Goal: Task Accomplishment & Management: Use online tool/utility

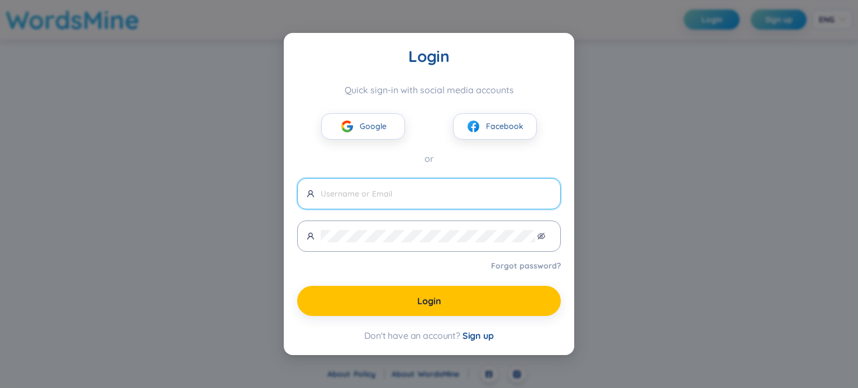
type input "[EMAIL_ADDRESS][DOMAIN_NAME]"
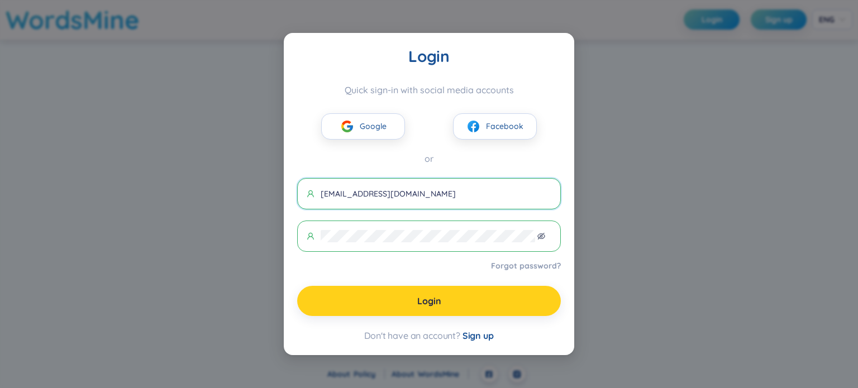
click at [474, 307] on button "Login" at bounding box center [429, 301] width 264 height 30
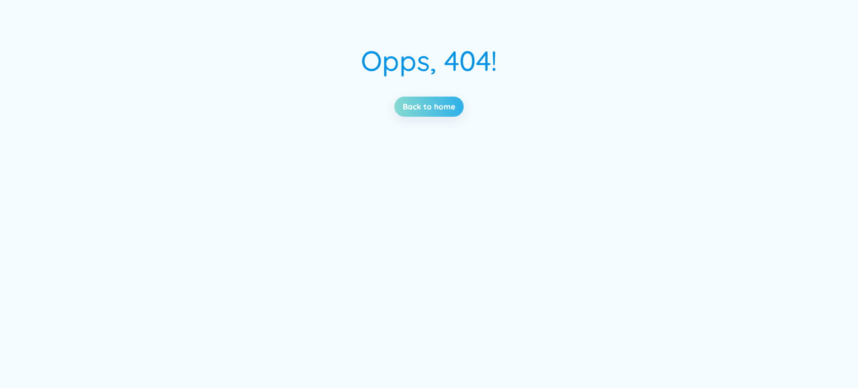
click at [431, 107] on link "Back to home" at bounding box center [429, 107] width 53 height 12
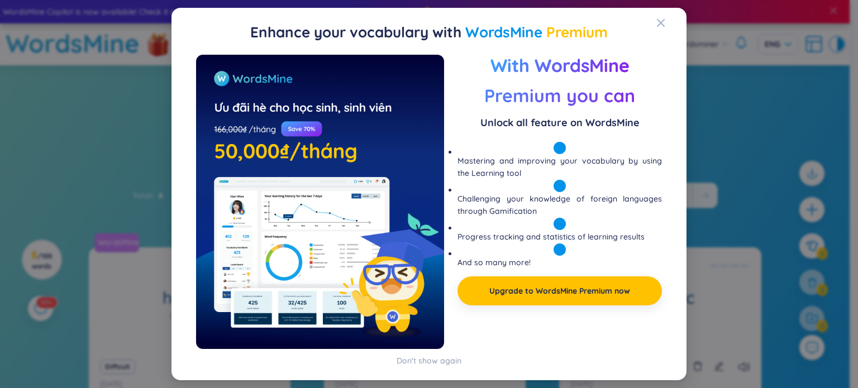
click at [664, 57] on div "Preview With WordsMine Premium you can Unlock all feature on WordsMine Masterin…" at bounding box center [429, 208] width 488 height 306
click at [663, 27] on div "Close" at bounding box center [660, 23] width 9 height 30
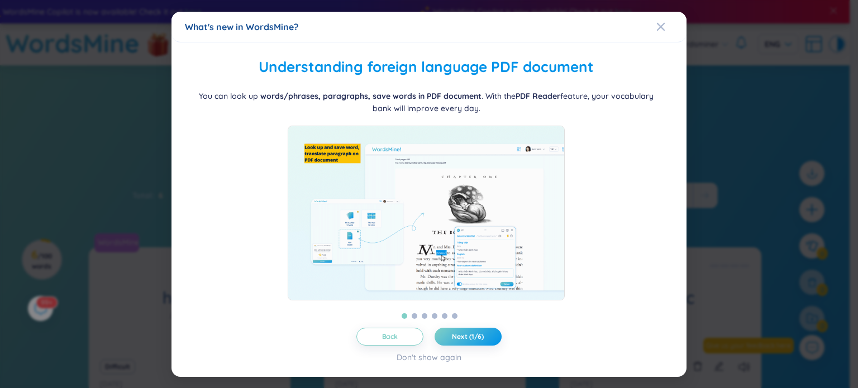
click at [530, 93] on div "What's new in WordsMine? Folder management WordsMine lets you manage and person…" at bounding box center [429, 194] width 515 height 365
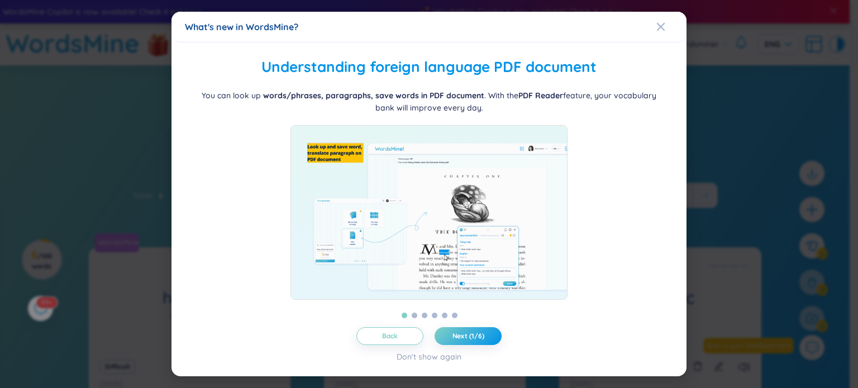
click at [655, 25] on div "What's new in WordsMine?" at bounding box center [429, 27] width 488 height 12
click at [668, 25] on span "Close" at bounding box center [671, 27] width 30 height 30
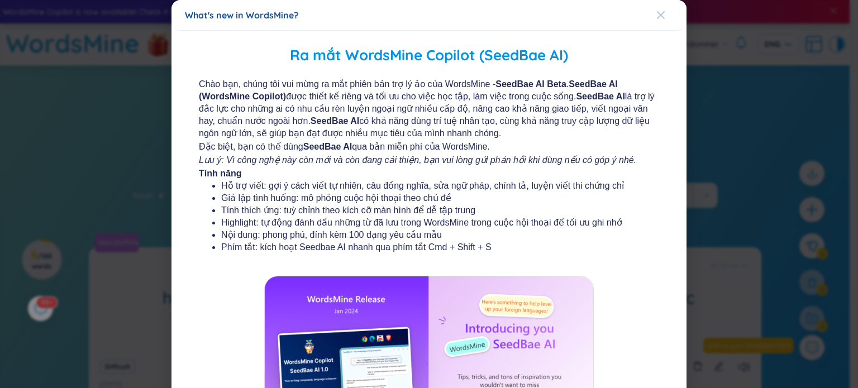
click at [657, 18] on icon "Close" at bounding box center [661, 15] width 8 height 8
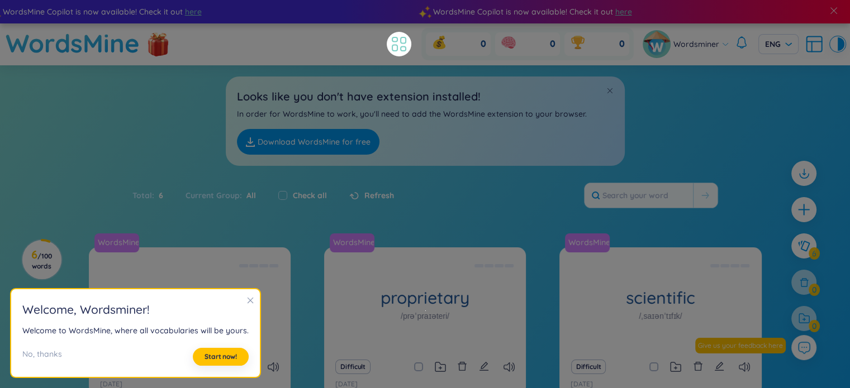
click at [398, 53] on icon at bounding box center [399, 44] width 20 height 20
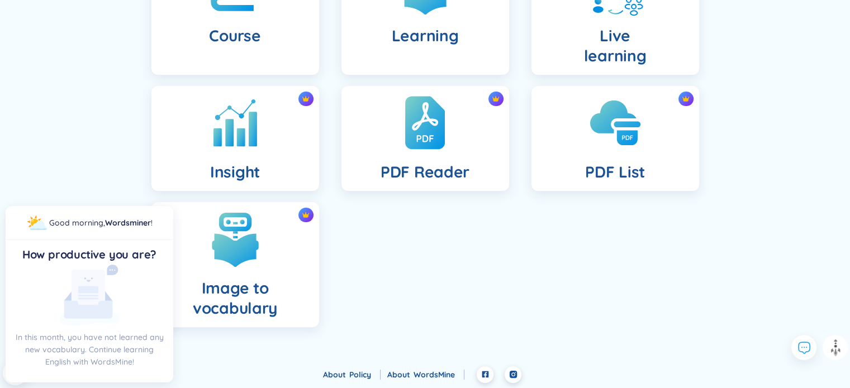
click at [603, 298] on ul "Dashboard Folders Collaborative folders Course Learning New Live learning Insig…" at bounding box center [425, 75] width 570 height 525
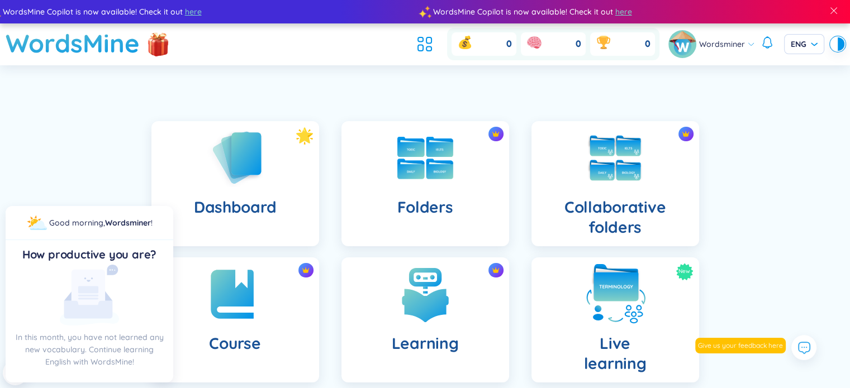
click at [622, 294] on img at bounding box center [614, 294] width 61 height 61
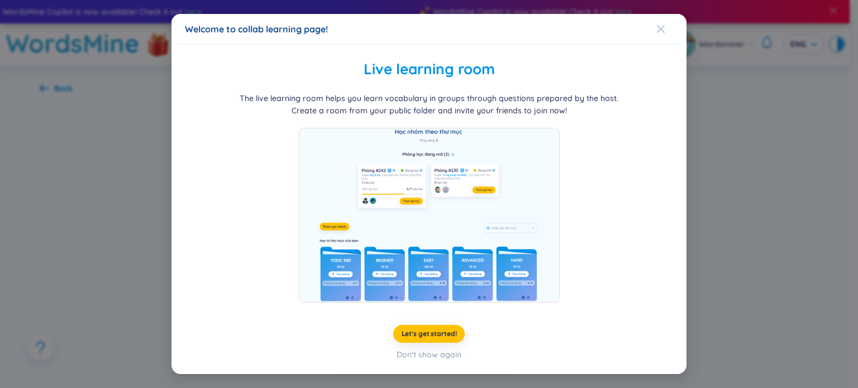
click at [659, 25] on icon "Close" at bounding box center [660, 29] width 9 height 9
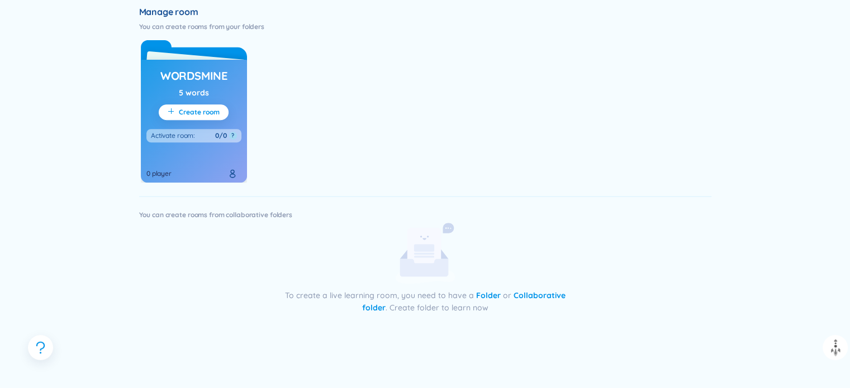
scroll to position [473, 0]
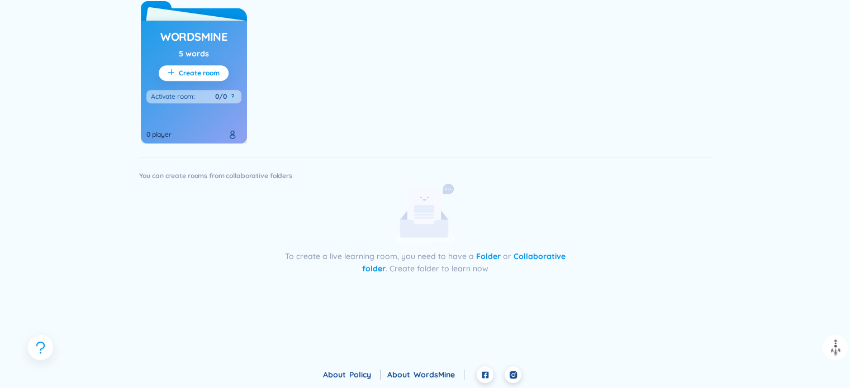
click at [196, 58] on div "5 words" at bounding box center [194, 53] width 30 height 12
click at [201, 35] on h3 "WordsMine" at bounding box center [193, 37] width 67 height 16
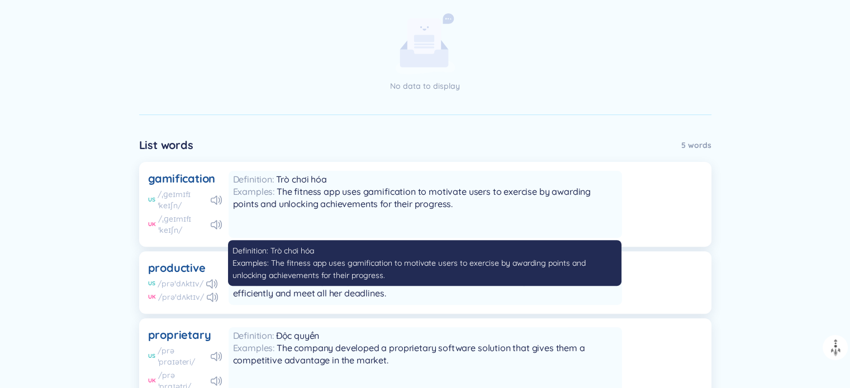
scroll to position [342, 0]
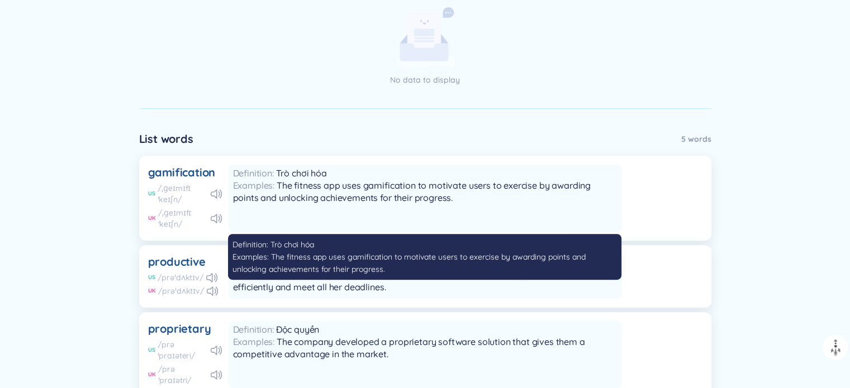
click at [503, 216] on div "Definition Trò chơi hóa Examples The fitness app uses gamification to motivate …" at bounding box center [425, 198] width 393 height 67
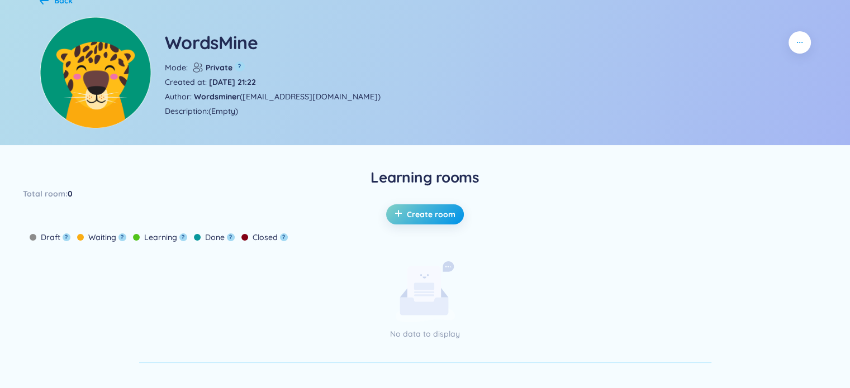
scroll to position [0, 0]
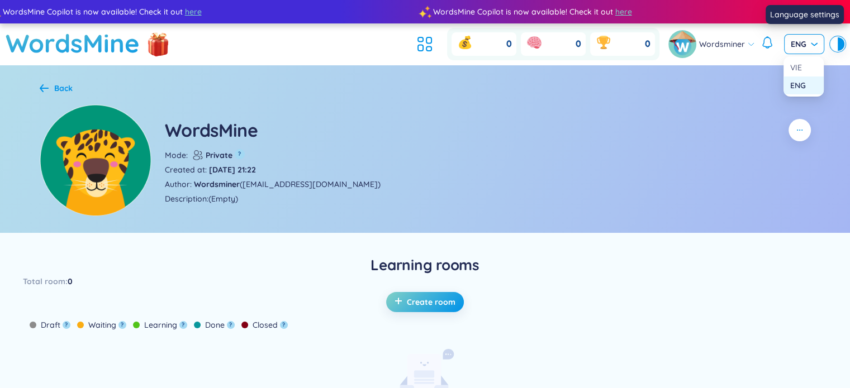
click at [808, 48] on span "ENG" at bounding box center [804, 44] width 27 height 11
click at [809, 68] on div "VIE" at bounding box center [803, 67] width 27 height 12
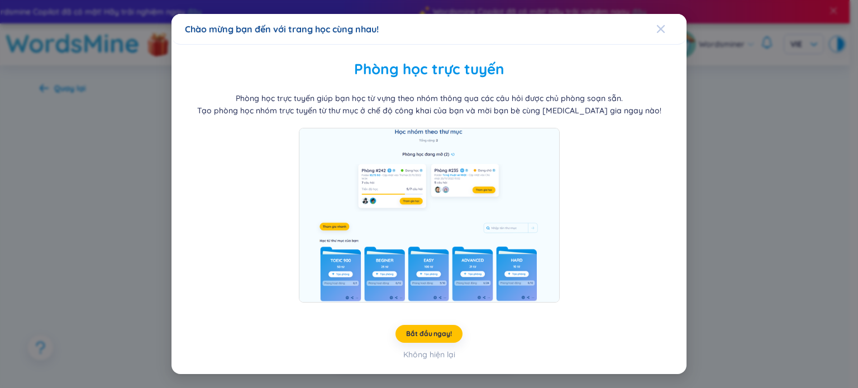
click at [662, 31] on icon "Close" at bounding box center [660, 29] width 9 height 9
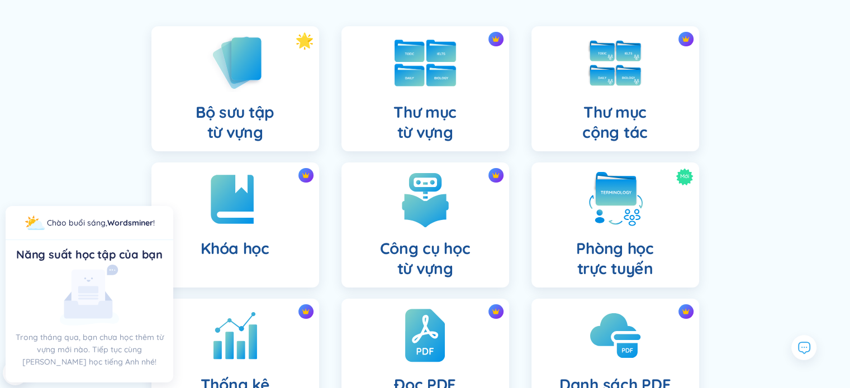
scroll to position [7, 0]
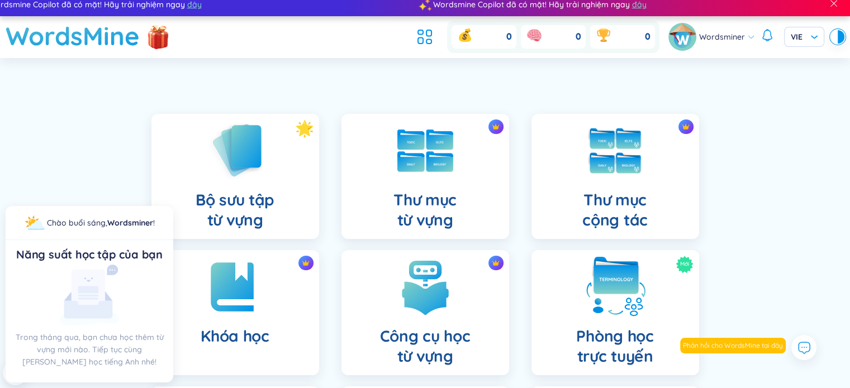
click at [615, 274] on img at bounding box center [614, 286] width 61 height 61
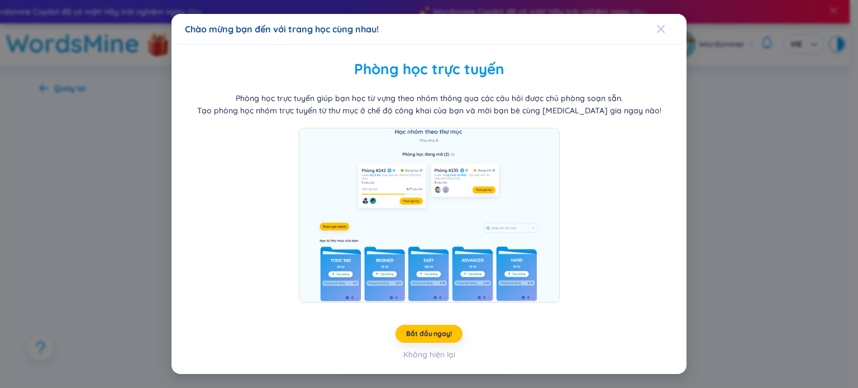
click at [662, 30] on icon "Close" at bounding box center [661, 29] width 8 height 8
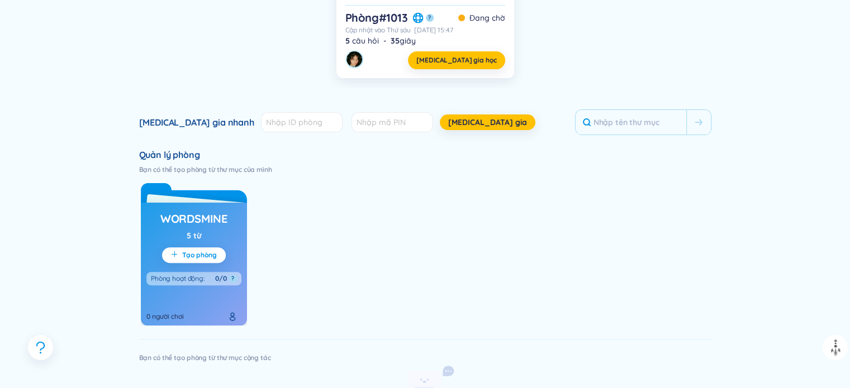
scroll to position [292, 0]
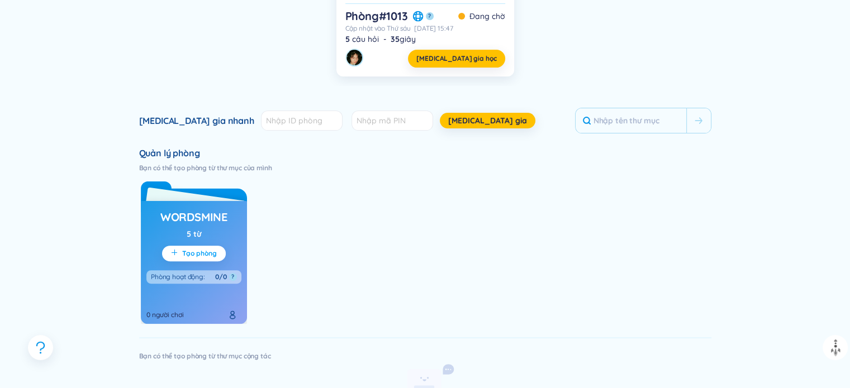
click at [191, 251] on span "Tạo phòng" at bounding box center [199, 253] width 35 height 9
